Goal: Information Seeking & Learning: Learn about a topic

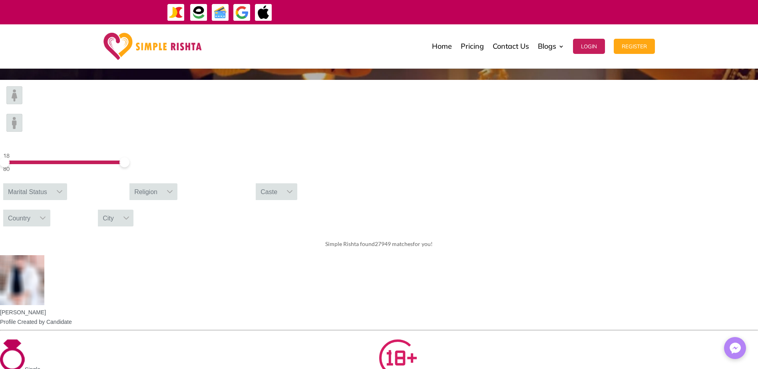
scroll to position [246, 0]
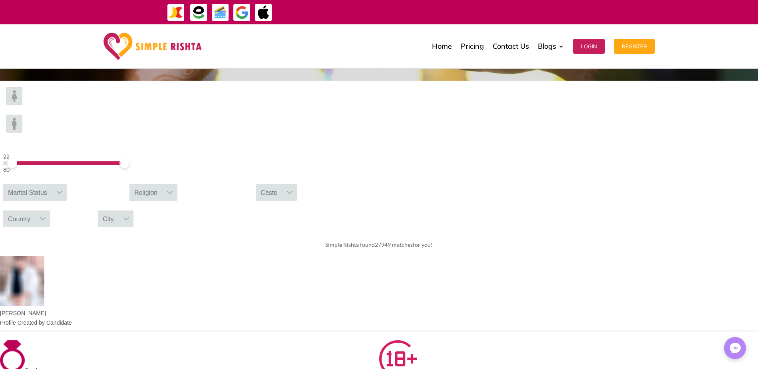
drag, startPoint x: 113, startPoint y: 111, endPoint x: 118, endPoint y: 111, distance: 4.4
click at [17, 158] on span at bounding box center [12, 163] width 10 height 10
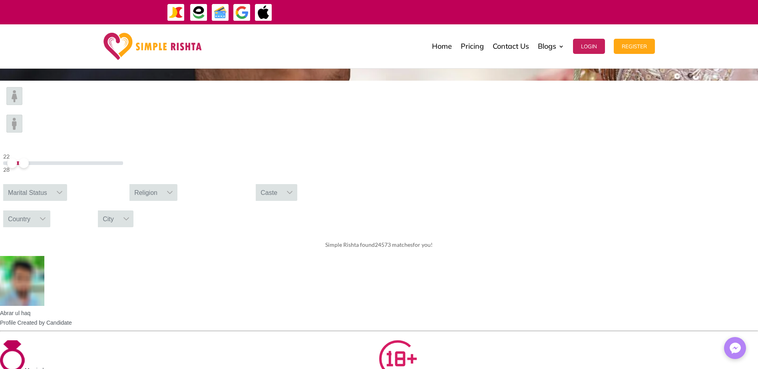
drag, startPoint x: 183, startPoint y: 111, endPoint x: 125, endPoint y: 113, distance: 58.7
click at [29, 158] on span at bounding box center [24, 163] width 10 height 10
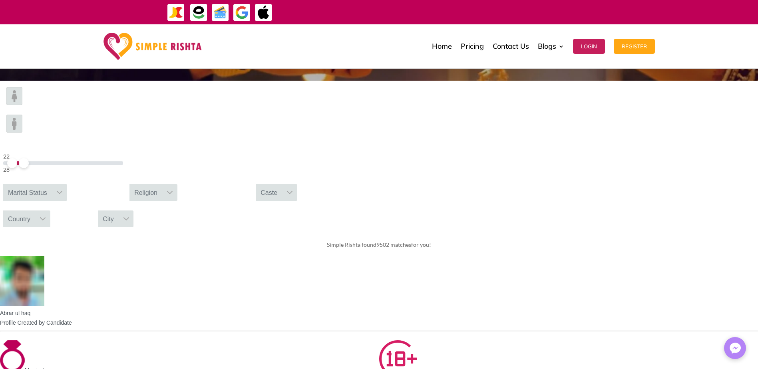
click at [52, 184] on div "Marital Status" at bounding box center [27, 192] width 49 height 17
click at [67, 203] on input "text" at bounding box center [35, 211] width 64 height 16
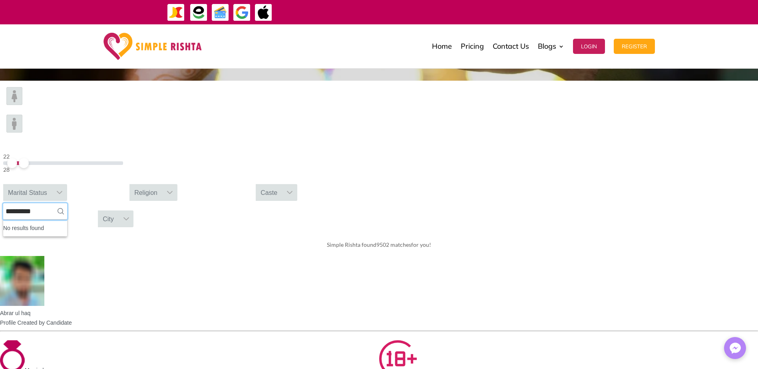
type input "*********"
click at [52, 184] on div "Marital Status" at bounding box center [27, 192] width 49 height 17
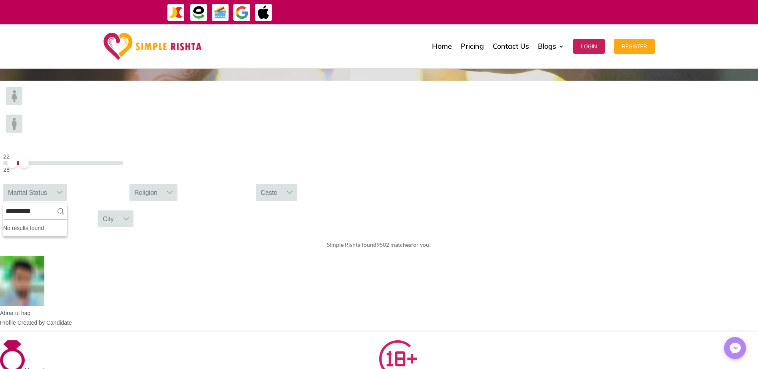
click at [162, 184] on div "Religion" at bounding box center [145, 192] width 33 height 17
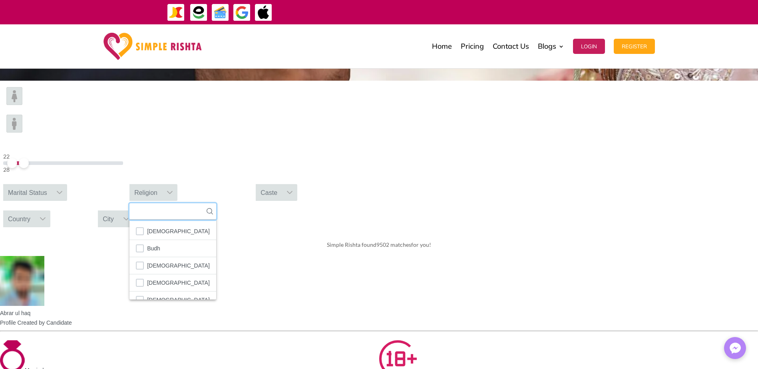
click at [216, 203] on input "text" at bounding box center [172, 211] width 87 height 16
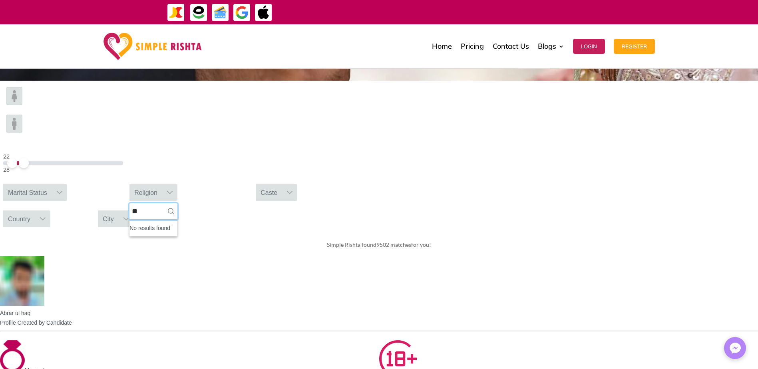
type input "*"
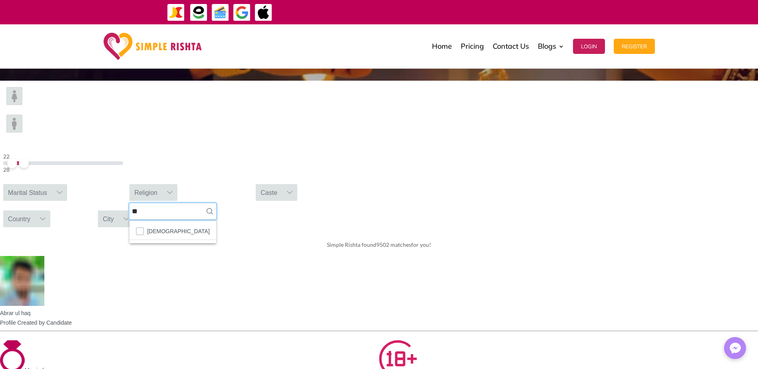
type input "*"
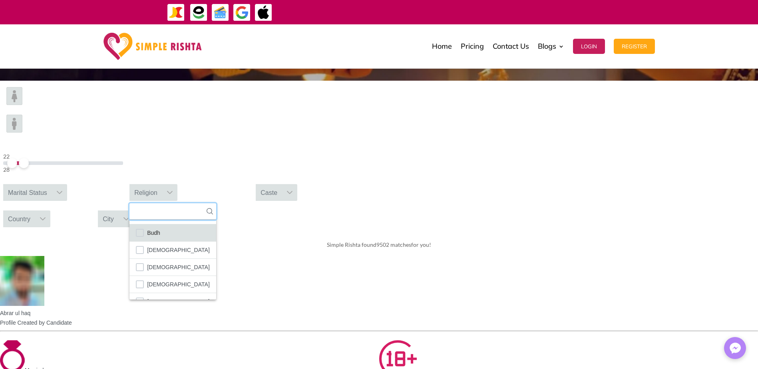
scroll to position [47, 0]
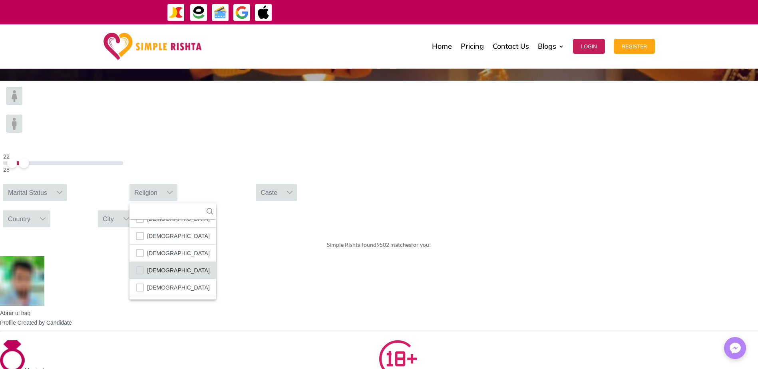
click at [216, 262] on li "[DEMOGRAPHIC_DATA]" at bounding box center [172, 270] width 87 height 17
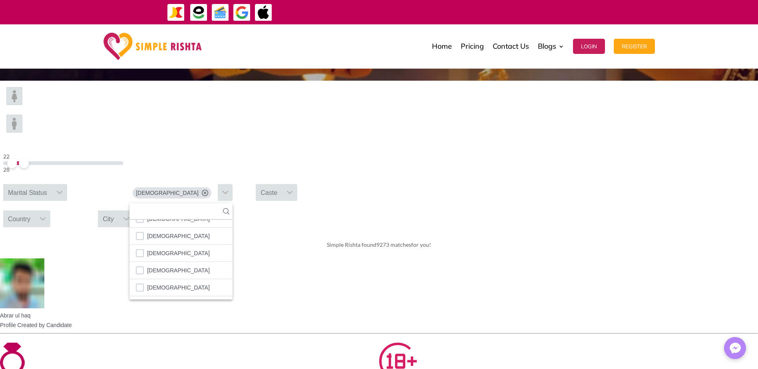
click at [282, 184] on div "Caste" at bounding box center [269, 192] width 26 height 17
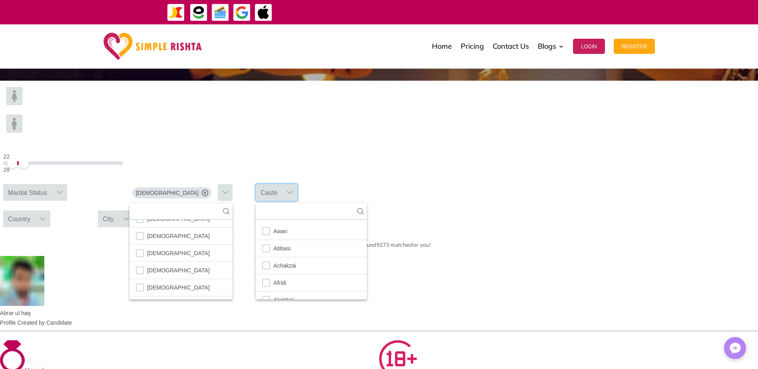
scroll to position [9, 1]
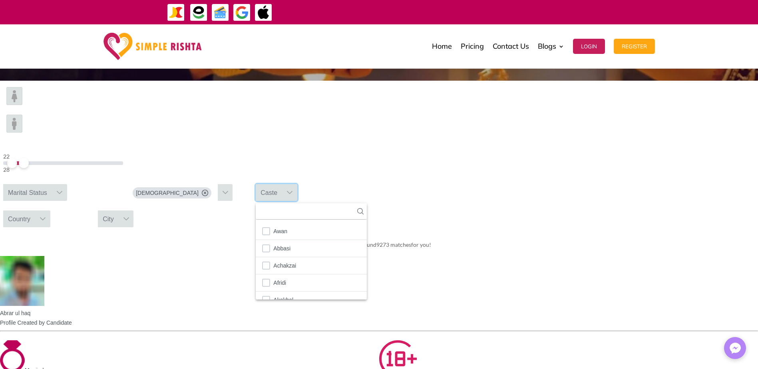
click at [282, 184] on div "Caste" at bounding box center [269, 192] width 26 height 17
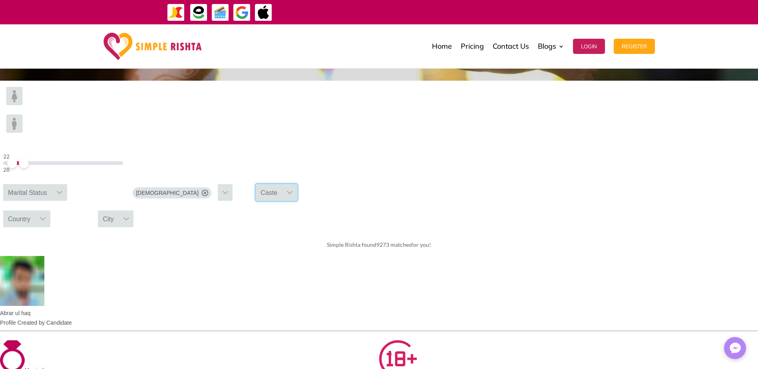
click at [282, 184] on div "Caste" at bounding box center [269, 192] width 26 height 17
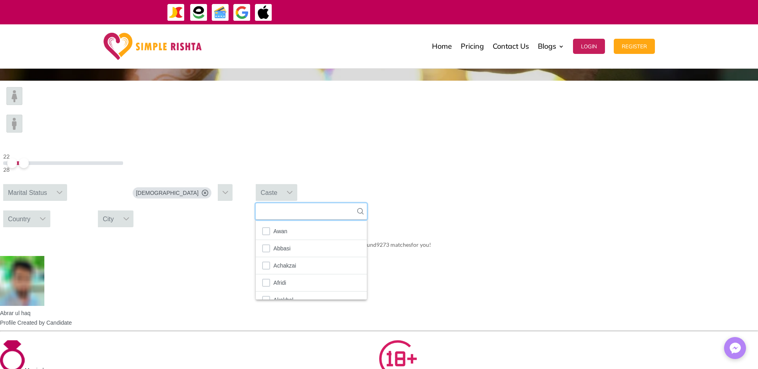
click at [367, 203] on input "text" at bounding box center [311, 211] width 111 height 16
type input "*"
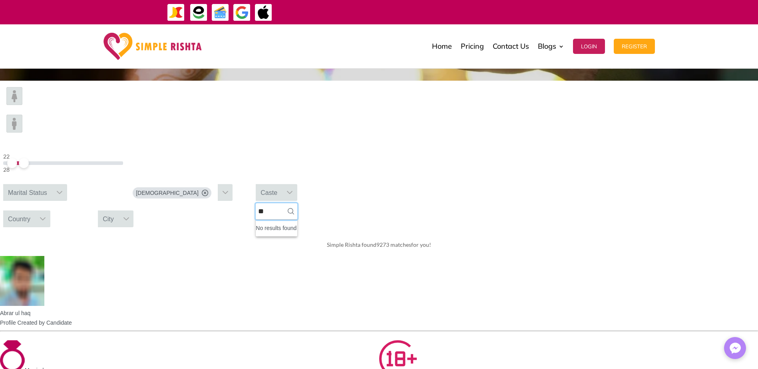
type input "*"
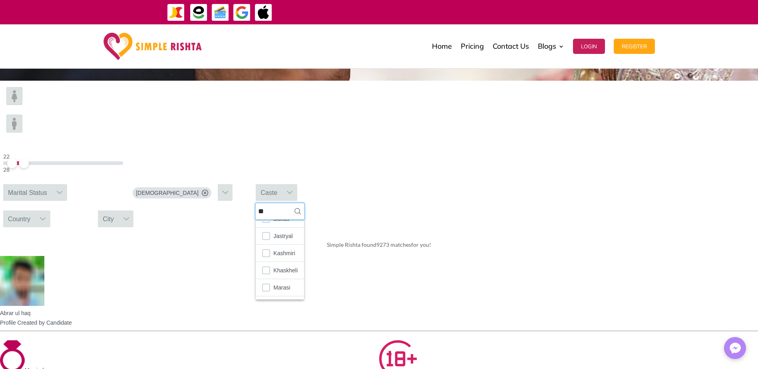
scroll to position [0, 0]
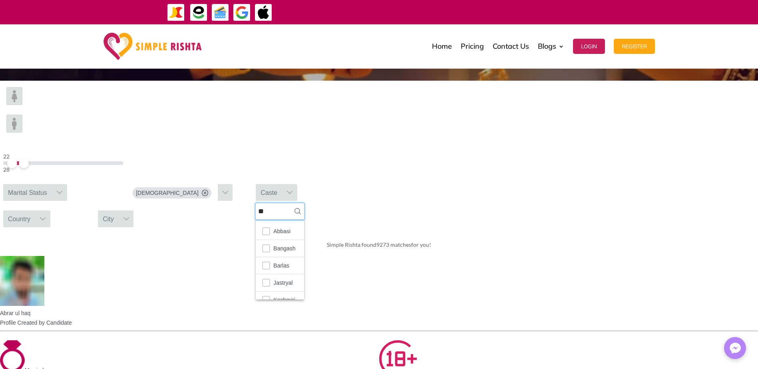
type input "*"
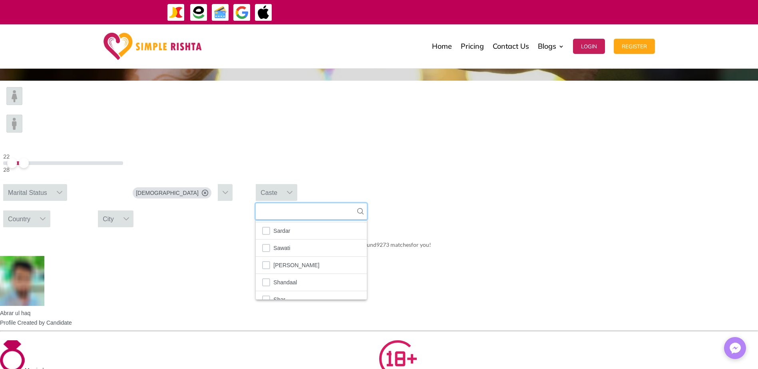
scroll to position [1701, 0]
click at [367, 256] on li "[PERSON_NAME]" at bounding box center [311, 264] width 111 height 17
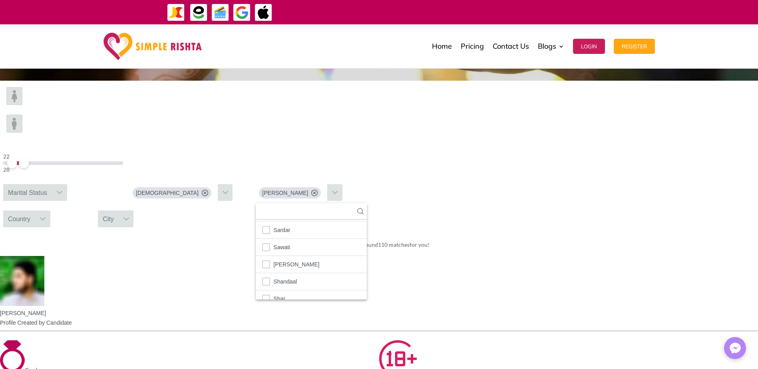
click at [35, 210] on div "Country" at bounding box center [19, 218] width 32 height 17
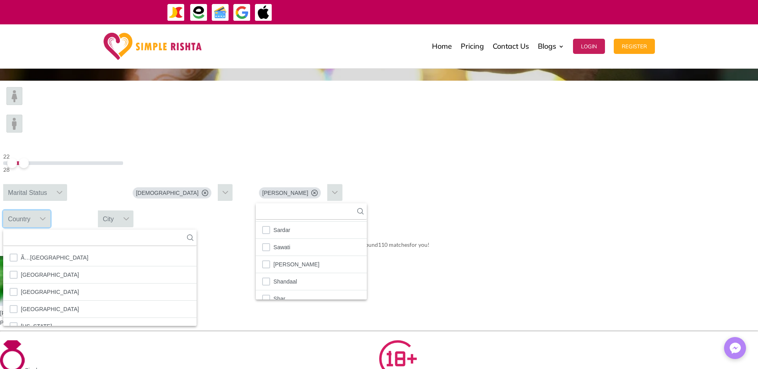
scroll to position [9, 1]
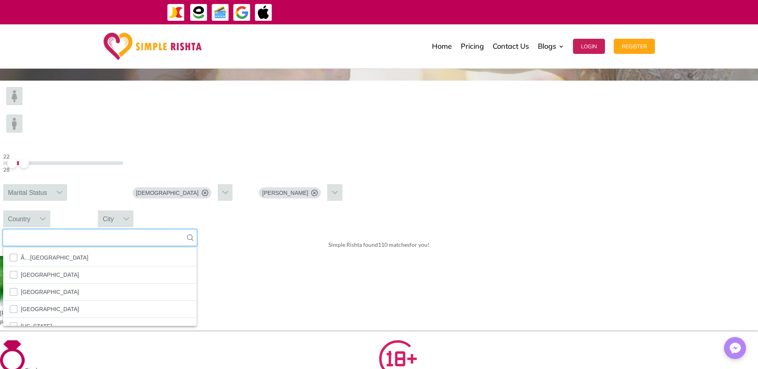
click at [196, 230] on input "text" at bounding box center [99, 238] width 193 height 16
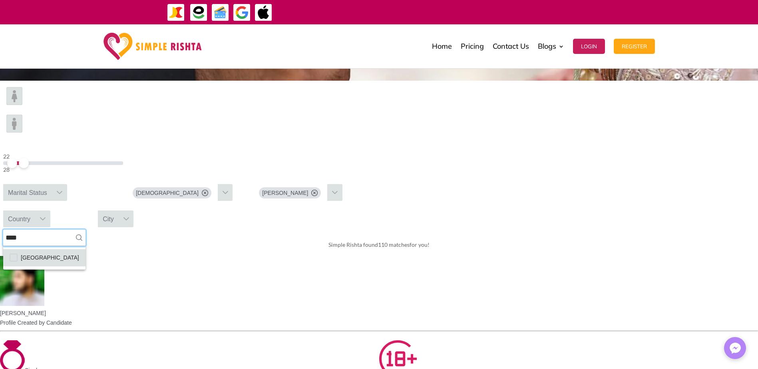
type input "****"
click at [79, 252] on span "[GEOGRAPHIC_DATA]" at bounding box center [50, 257] width 58 height 10
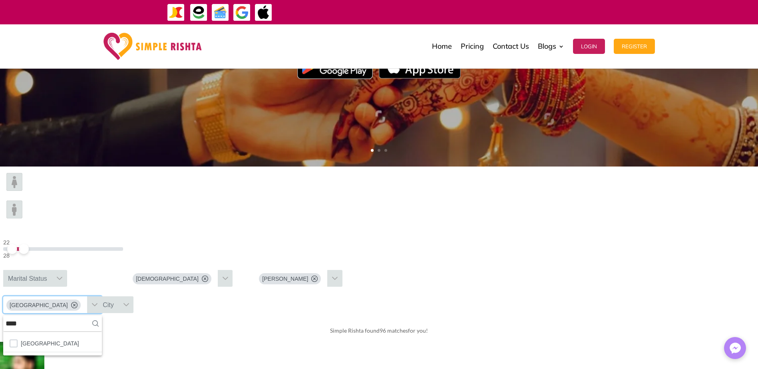
scroll to position [162, 0]
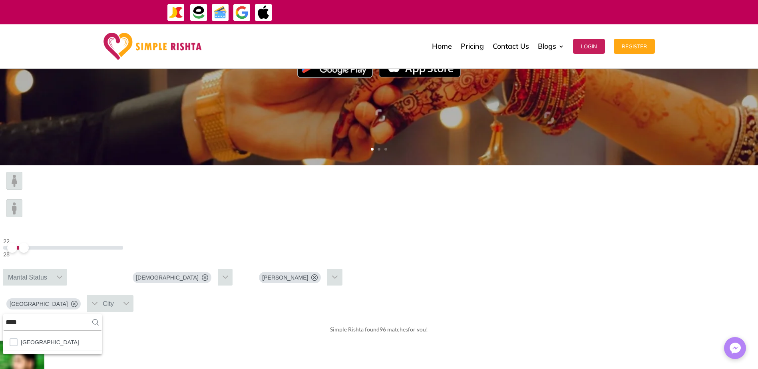
click at [22, 190] on img at bounding box center [14, 181] width 16 height 18
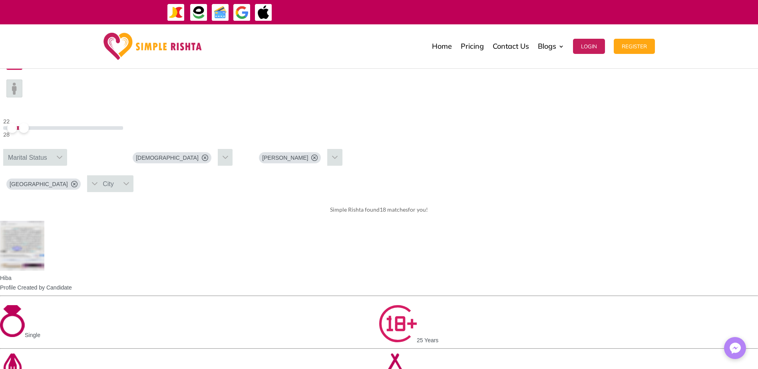
scroll to position [282, 0]
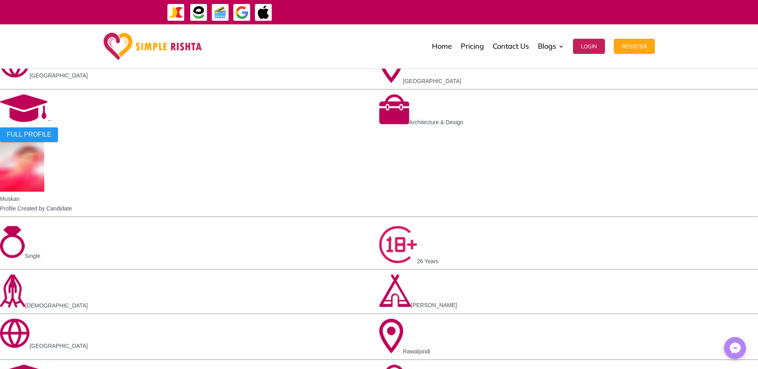
scroll to position [1007, 0]
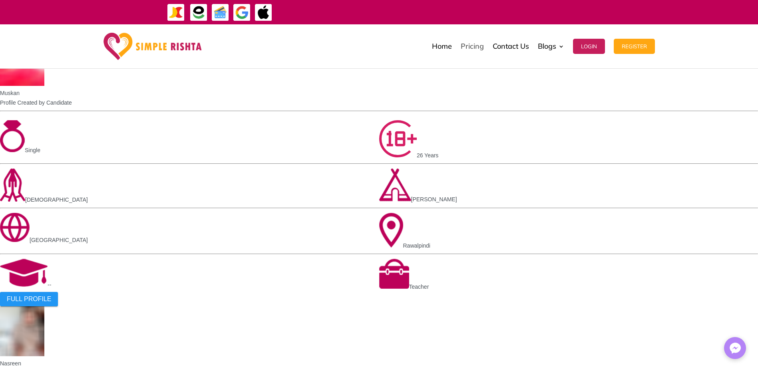
click at [466, 60] on link "Pricing" at bounding box center [471, 46] width 23 height 40
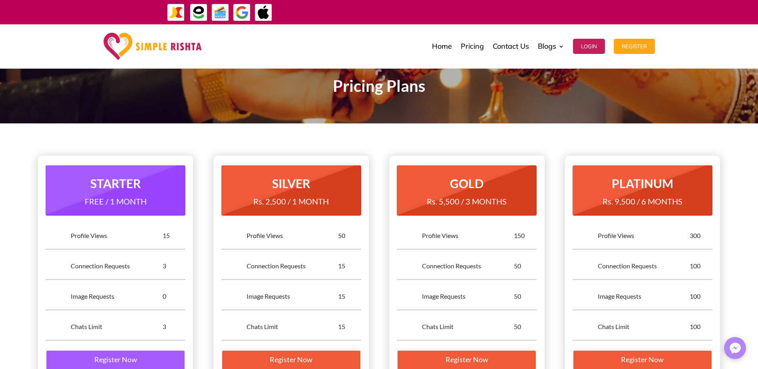
scroll to position [132, 0]
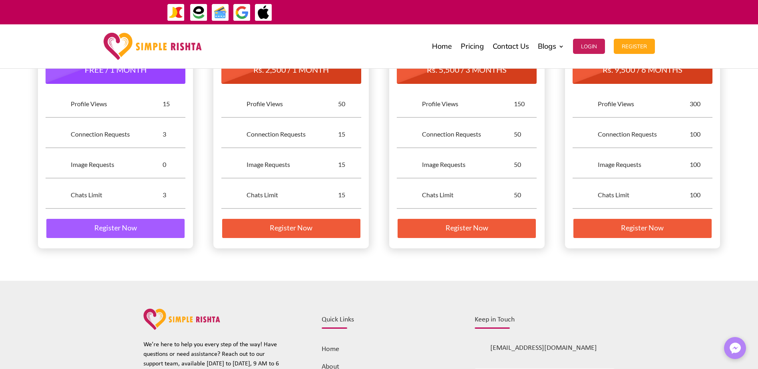
click at [377, 145] on div "STARTER FREE / 1 MONTH  Profile Views 15  Connection Requests 3  Image Reque…" at bounding box center [379, 136] width 682 height 246
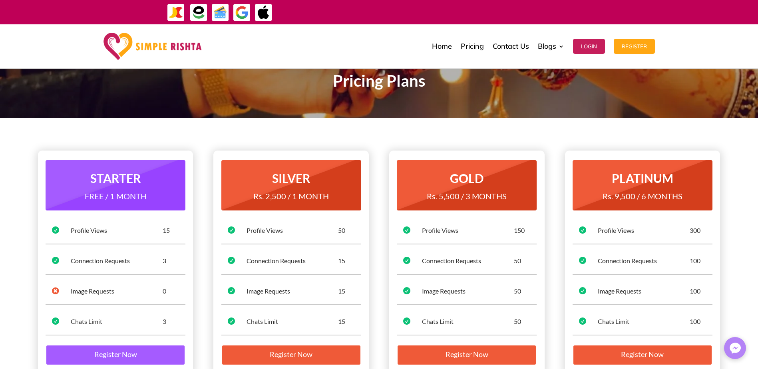
scroll to position [0, 0]
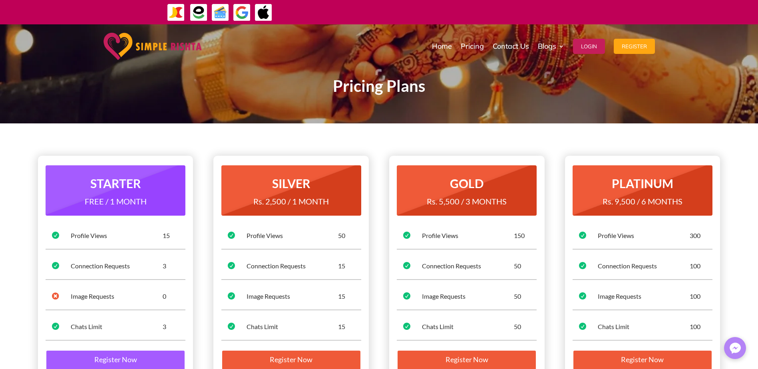
click at [377, 145] on div "STARTER FREE / 1 MONTH  Profile Views 15  Connection Requests 3  Image Reque…" at bounding box center [379, 268] width 682 height 246
click at [440, 47] on link "Home" at bounding box center [442, 46] width 20 height 40
